Goal: Navigation & Orientation: Understand site structure

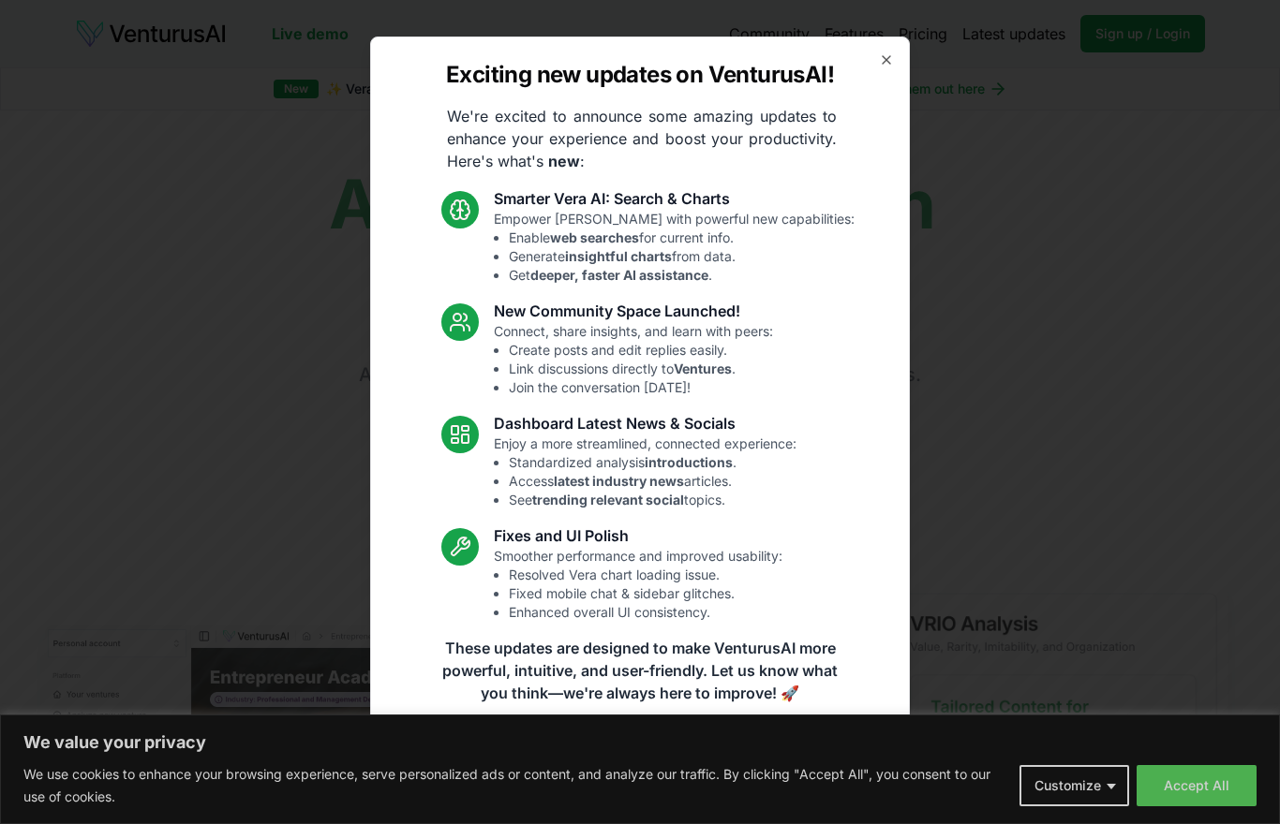
click at [1091, 782] on div at bounding box center [640, 412] width 1280 height 824
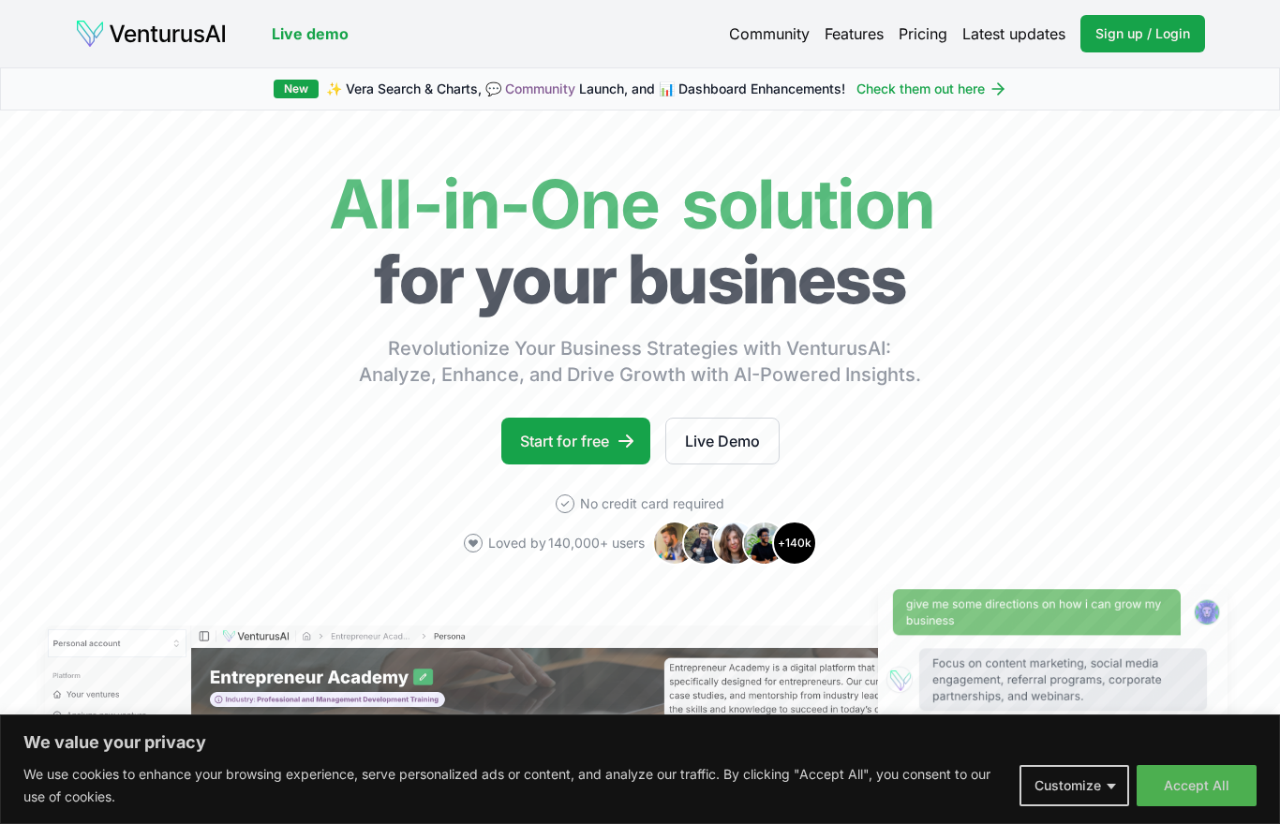
click at [1085, 756] on div "We value your privacy We use cookies to enhance your browsing experience, serve…" at bounding box center [639, 770] width 1233 height 77
click at [1088, 791] on button "Customize" at bounding box center [1074, 785] width 110 height 41
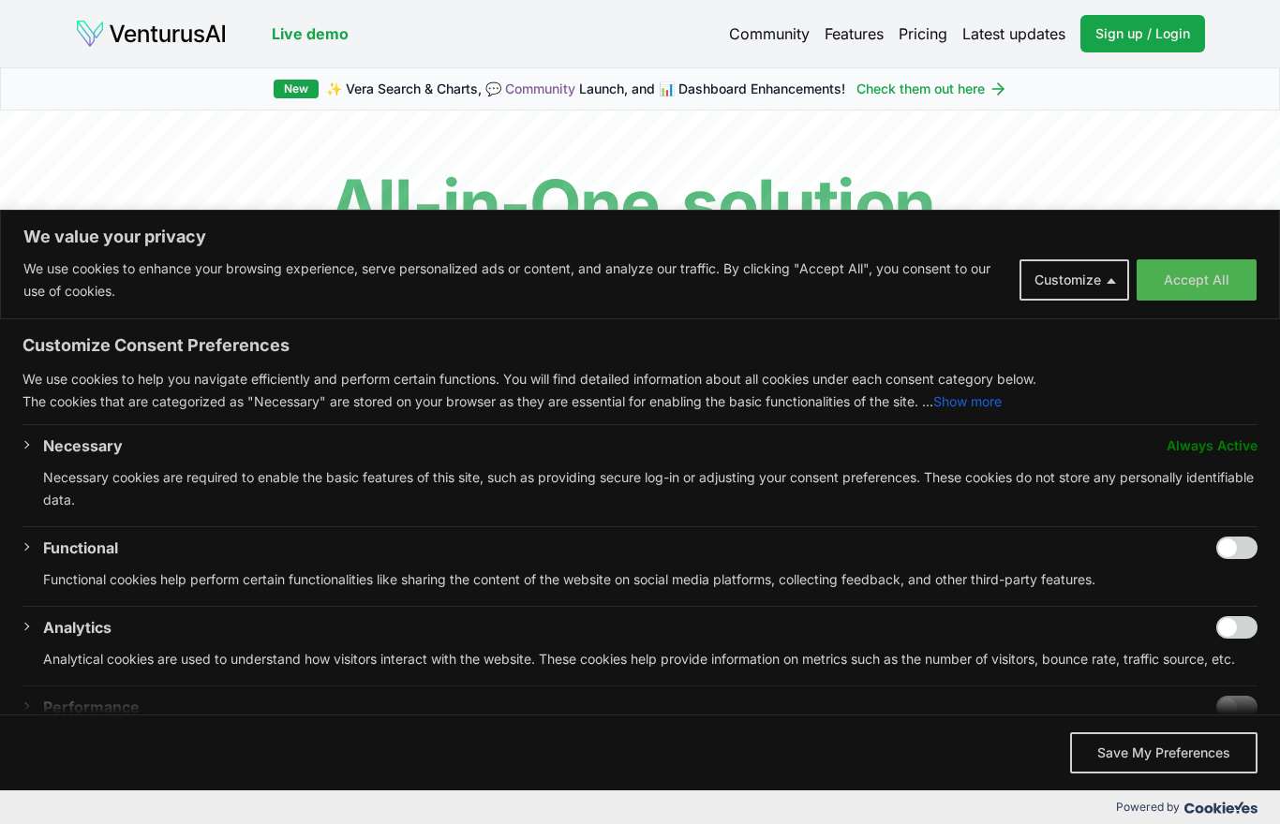
click at [1194, 773] on button "Save My Preferences" at bounding box center [1163, 753] width 187 height 41
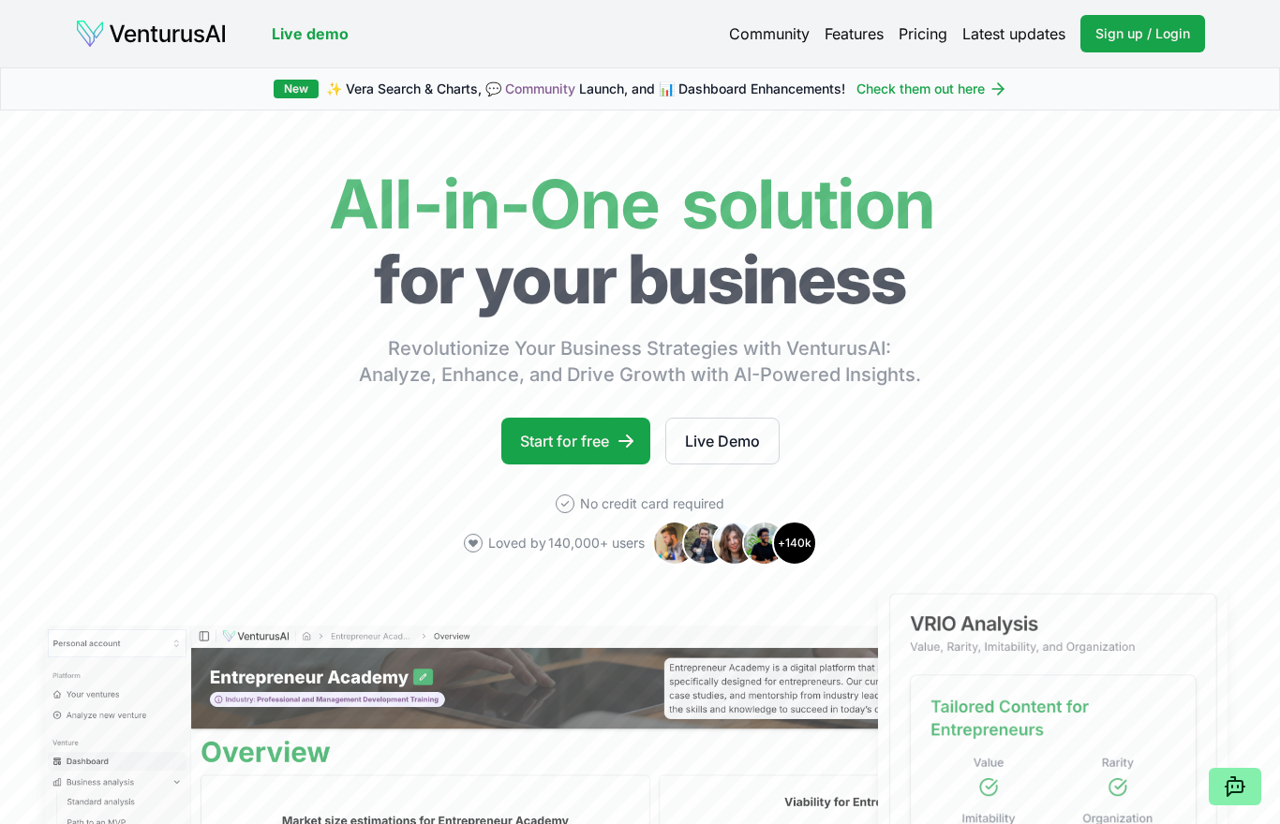
click at [601, 443] on link "Start for free" at bounding box center [575, 441] width 149 height 47
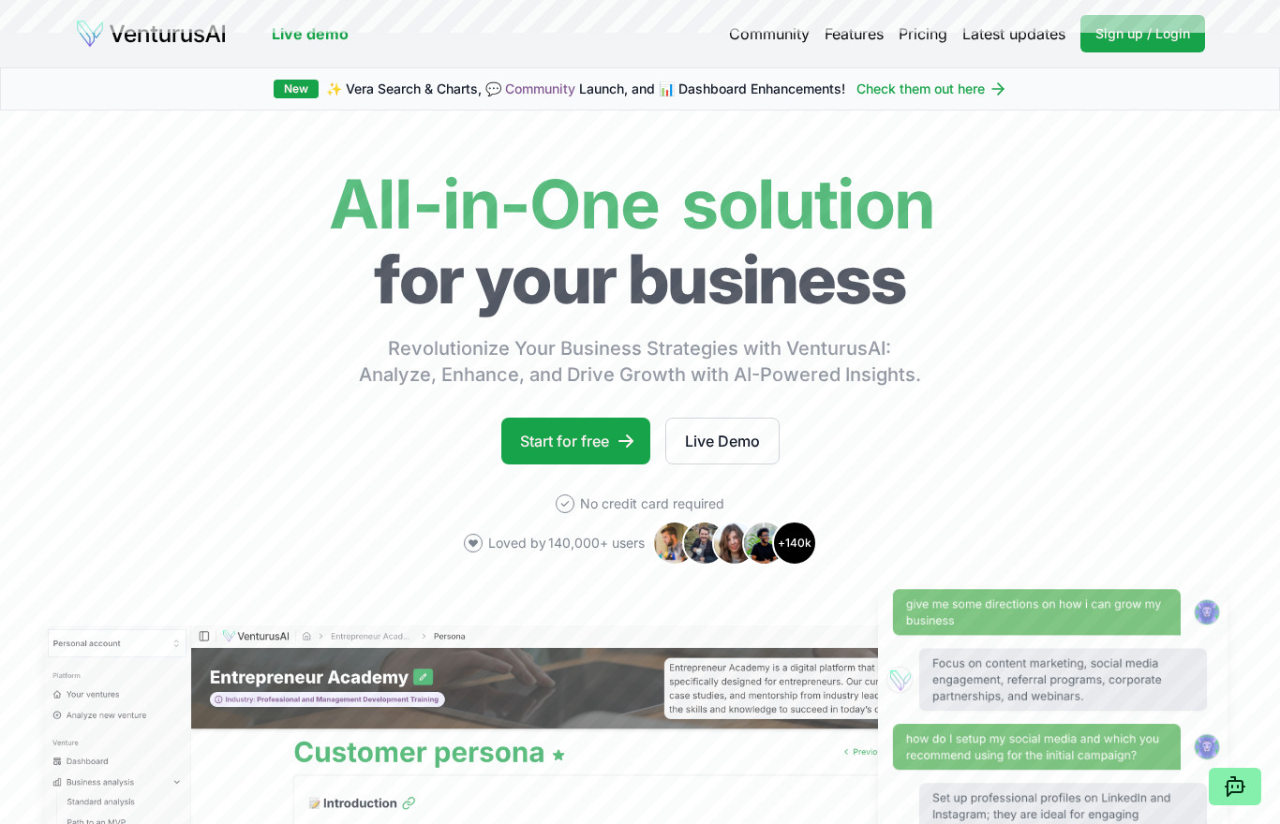
click at [866, 43] on link "Features" at bounding box center [853, 33] width 59 height 22
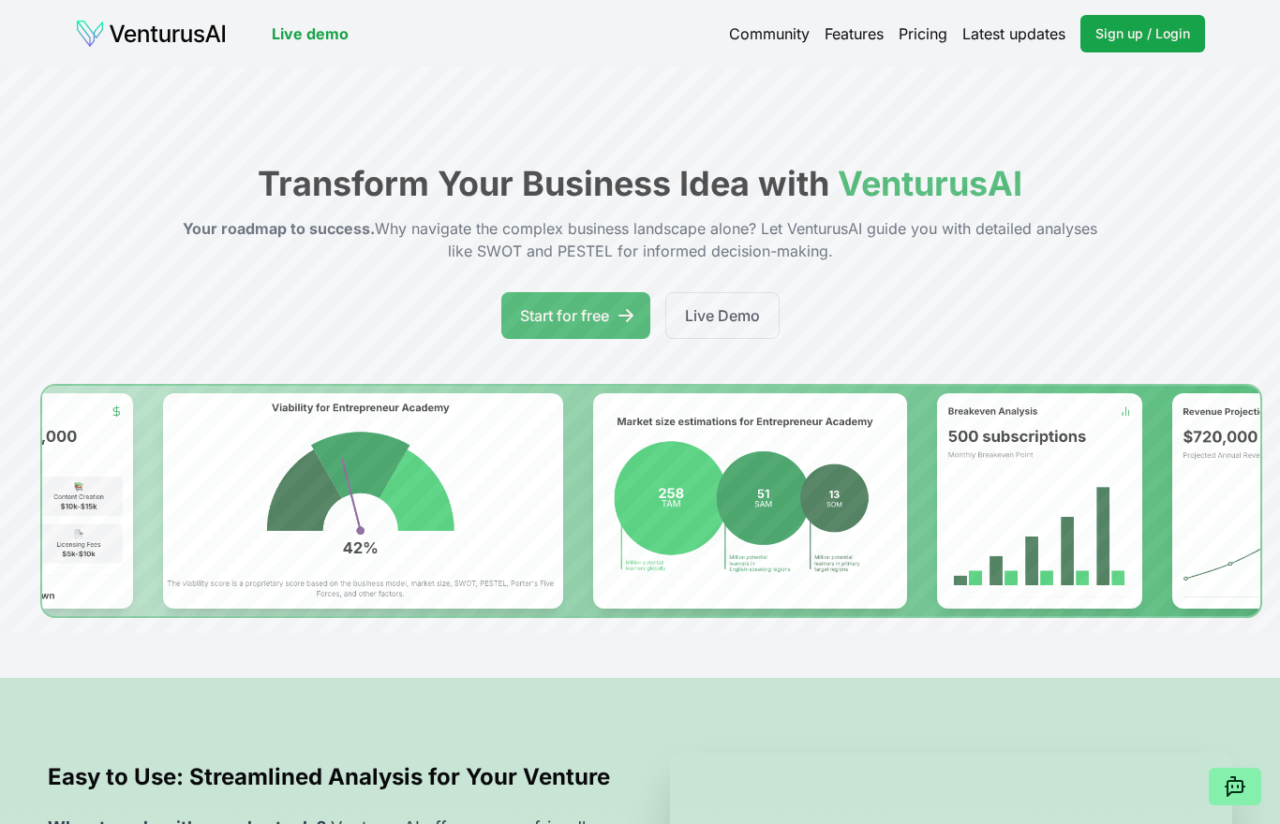
click at [793, 37] on link "Community" at bounding box center [769, 33] width 81 height 22
click at [123, 39] on img at bounding box center [151, 34] width 152 height 30
